Goal: Information Seeking & Learning: Learn about a topic

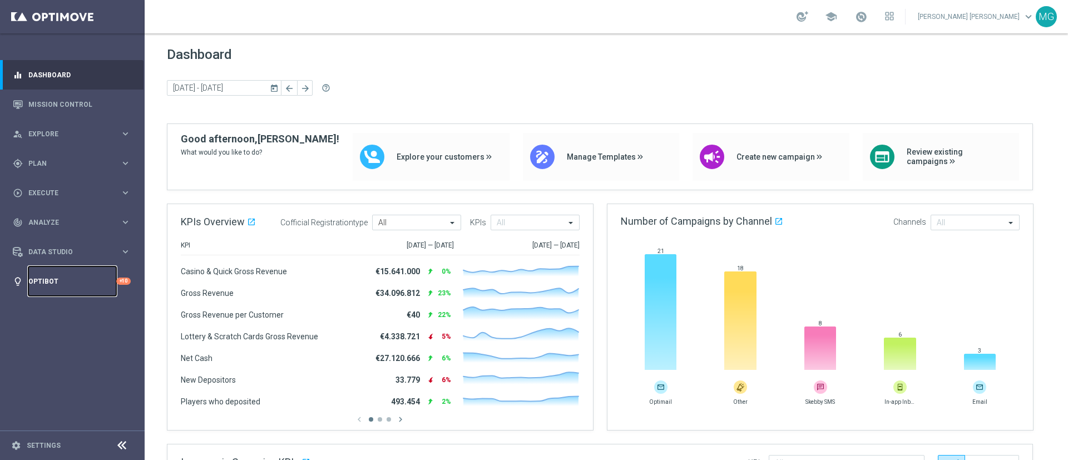
click at [54, 281] on link "Optibot" at bounding box center [72, 280] width 88 height 29
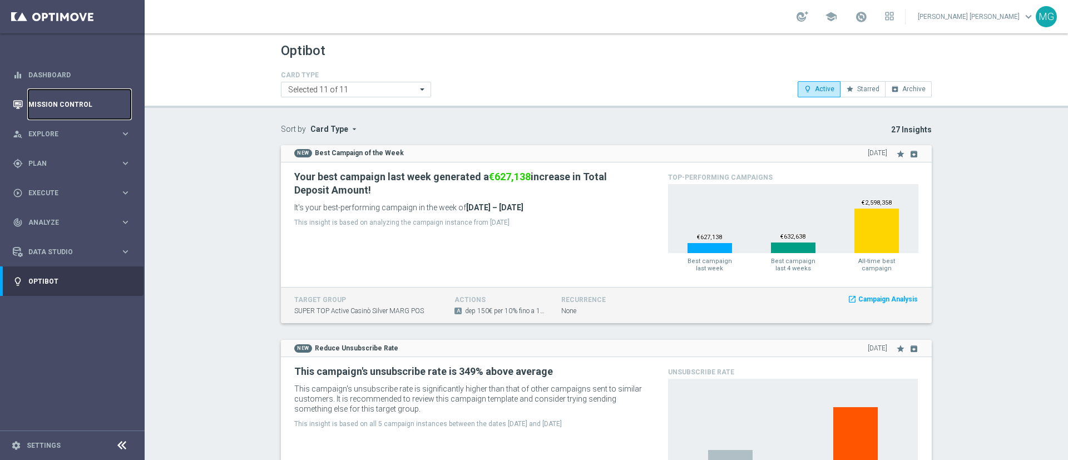
click at [66, 108] on link "Mission Control" at bounding box center [79, 104] width 102 height 29
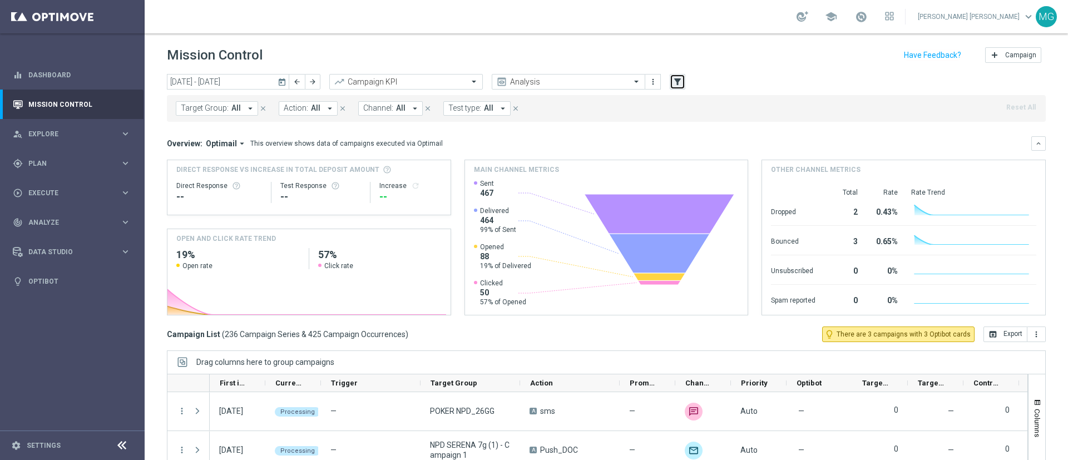
click at [683, 84] on button "filter_alt" at bounding box center [678, 82] width 16 height 16
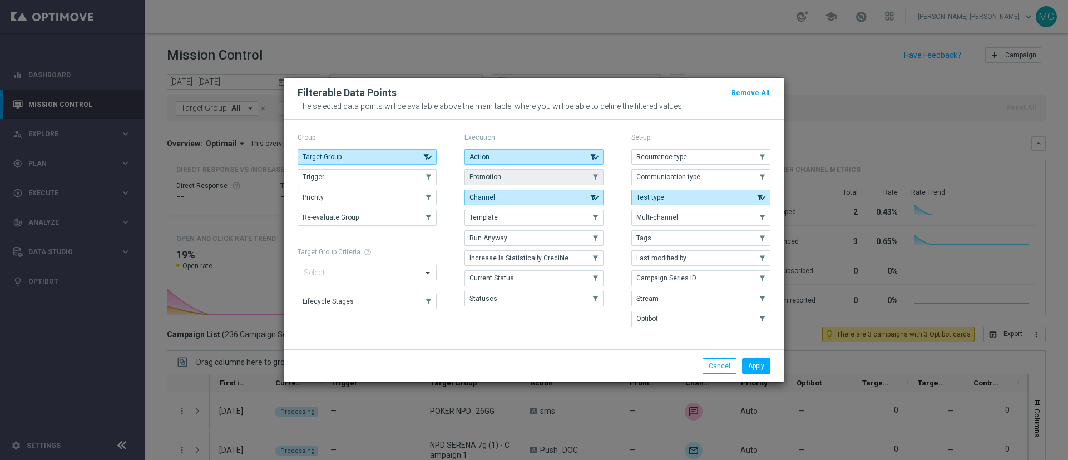
click at [541, 171] on button "Promotion" at bounding box center [533, 177] width 139 height 16
click at [756, 367] on button "Apply" at bounding box center [756, 366] width 28 height 16
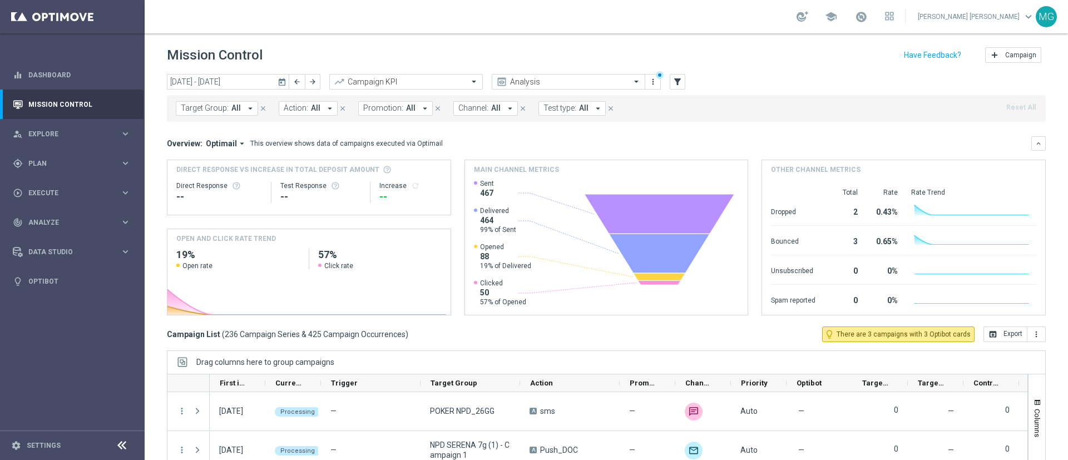
click at [400, 115] on button "Promotion: All arrow_drop_down" at bounding box center [395, 108] width 75 height 14
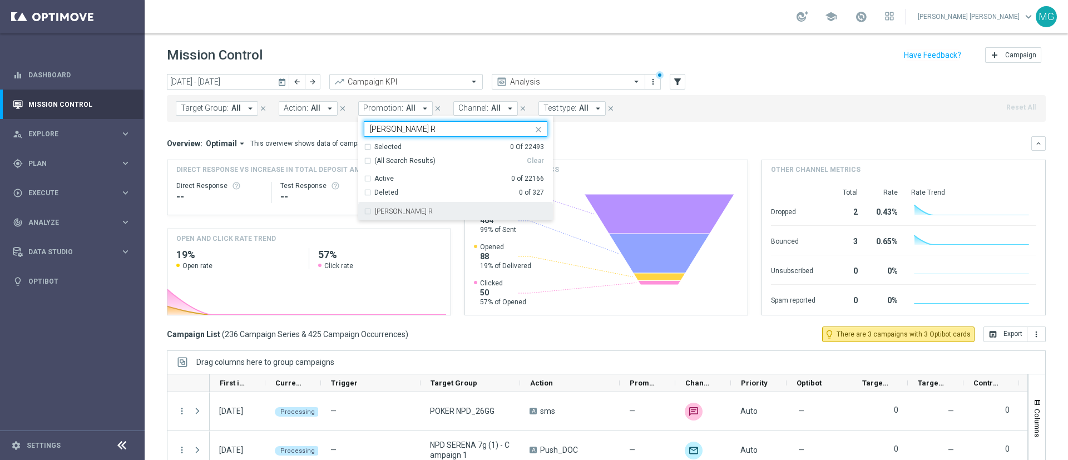
click at [399, 218] on div "[PERSON_NAME] R" at bounding box center [456, 211] width 184 height 18
type input "[PERSON_NAME] R"
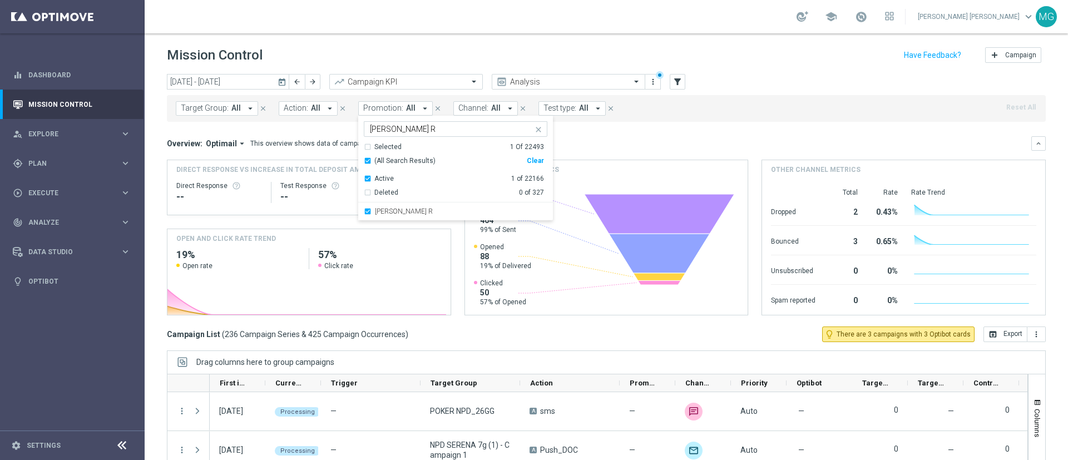
click at [618, 137] on div "Overview: Optimail arrow_drop_down This overview shows data of campaigns execut…" at bounding box center [606, 143] width 879 height 14
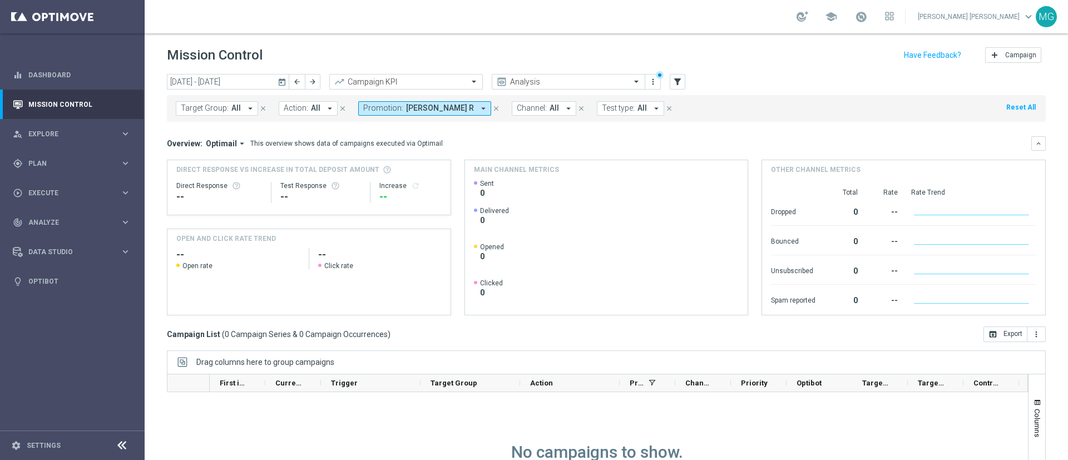
click at [285, 81] on icon "today" at bounding box center [282, 82] width 10 height 10
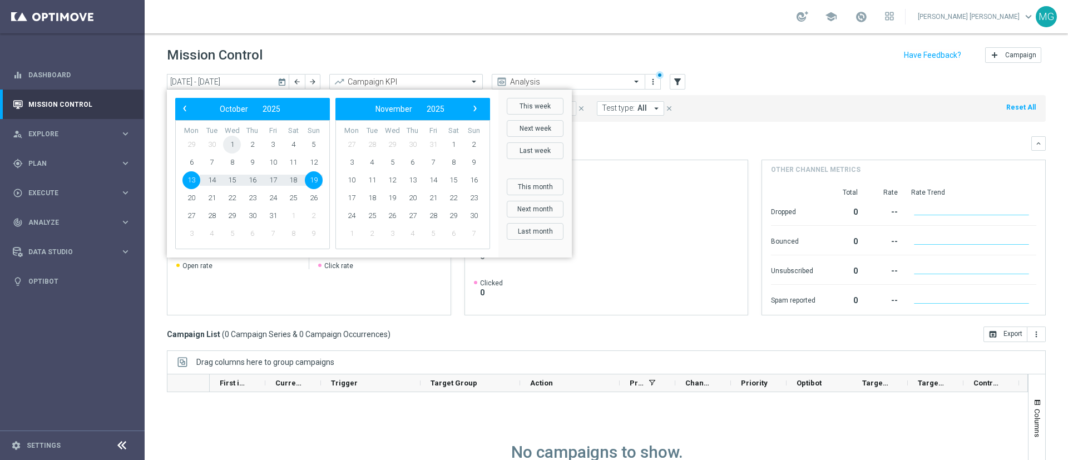
click at [230, 147] on span "1" at bounding box center [232, 145] width 18 height 18
click at [316, 182] on span "19" at bounding box center [314, 180] width 18 height 18
type input "[DATE] - [DATE]"
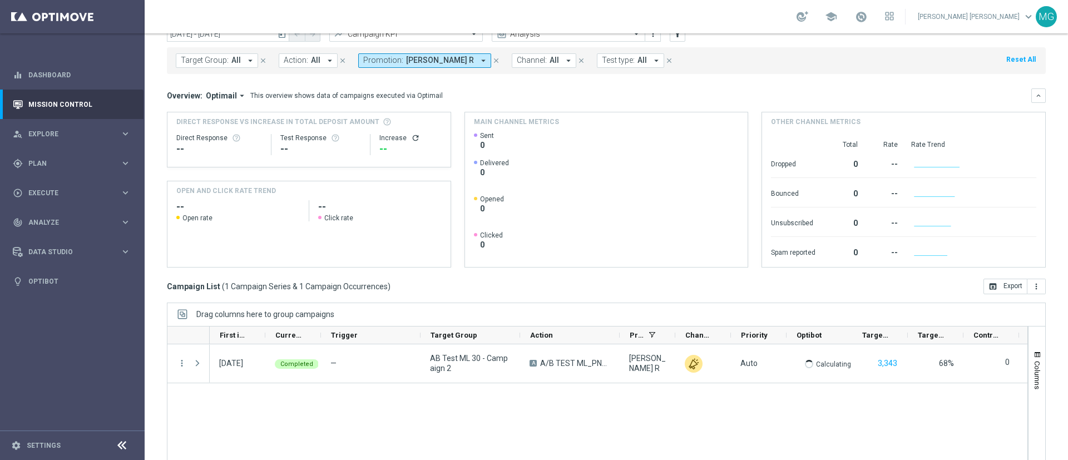
scroll to position [55, 0]
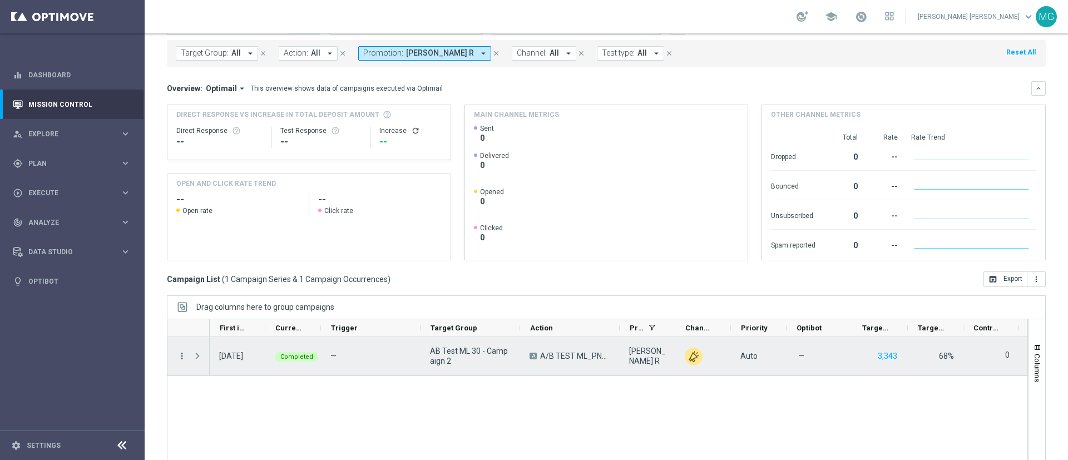
click at [179, 355] on icon "more_vert" at bounding box center [182, 356] width 10 height 10
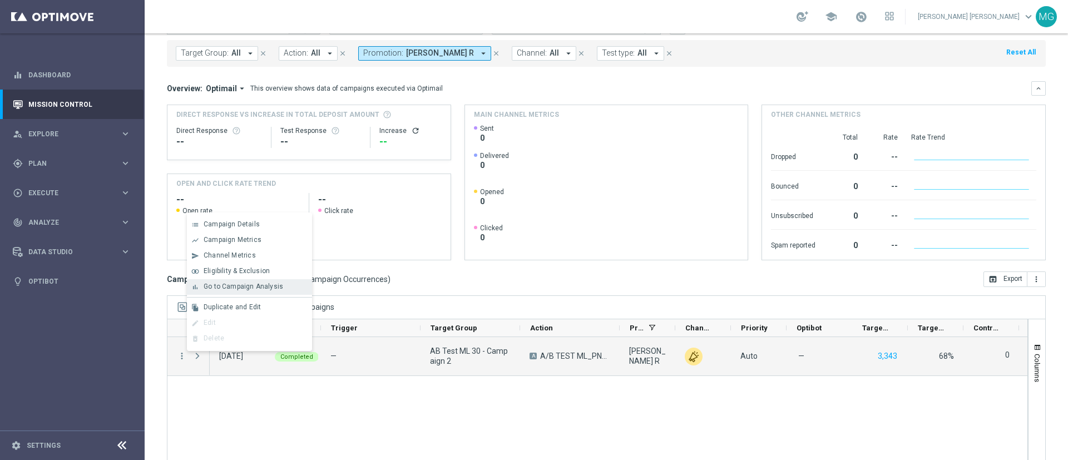
click at [252, 285] on span "Go to Campaign Analysis" at bounding box center [244, 286] width 80 height 8
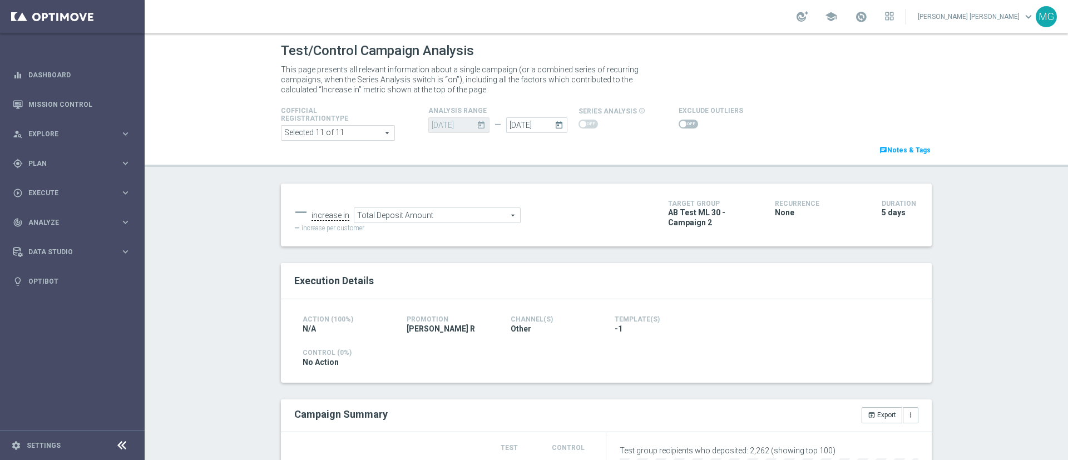
click at [678, 123] on span at bounding box center [687, 124] width 19 height 9
click at [678, 123] on input "checkbox" at bounding box center [687, 124] width 19 height 9
checkbox input "true"
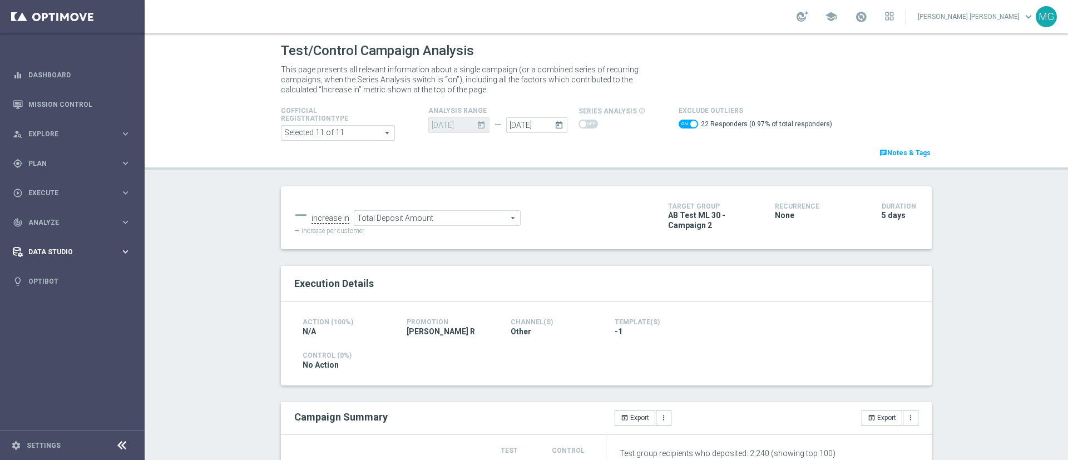
click at [57, 256] on div "Data Studio" at bounding box center [66, 252] width 107 height 10
click at [80, 214] on div "track_changes Analyze keyboard_arrow_right" at bounding box center [71, 221] width 143 height 29
click at [40, 364] on span "BI Studio" at bounding box center [69, 362] width 80 height 7
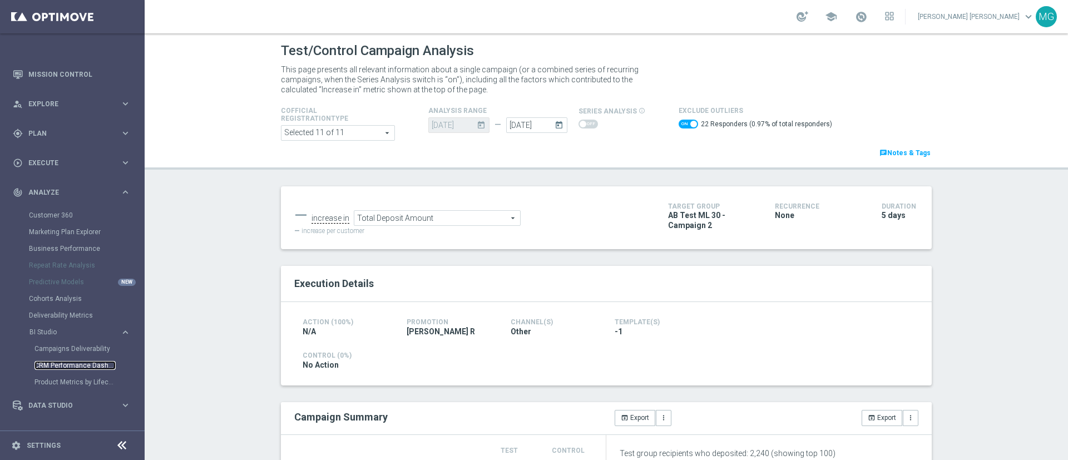
click at [73, 366] on link "CRM Performance Dashboard" at bounding box center [74, 365] width 81 height 9
